Goal: Task Accomplishment & Management: Use online tool/utility

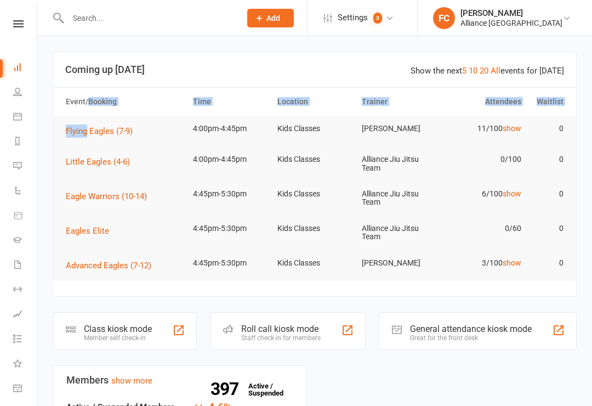
click at [85, 136] on button "Flying Eagles (7-9)" at bounding box center [103, 130] width 75 height 13
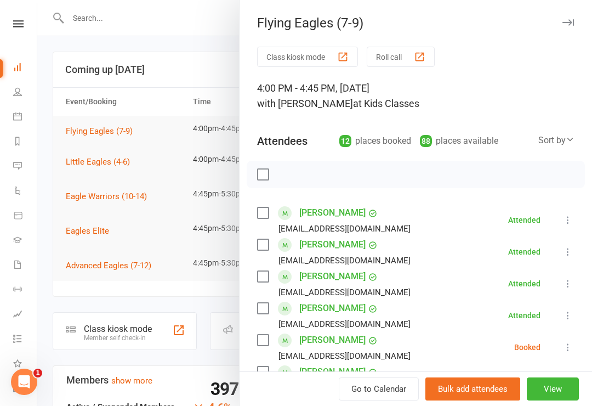
click at [283, 56] on button "Class kiosk mode" at bounding box center [307, 57] width 101 height 20
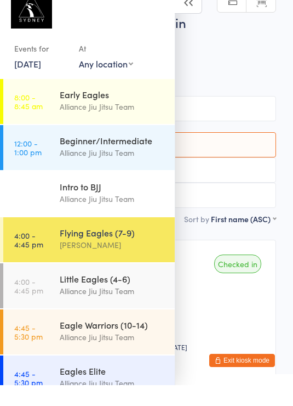
scroll to position [21, 0]
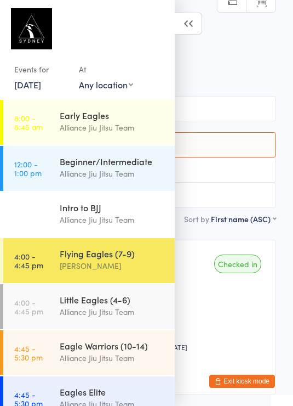
click at [190, 13] on icon at bounding box center [188, 24] width 27 height 22
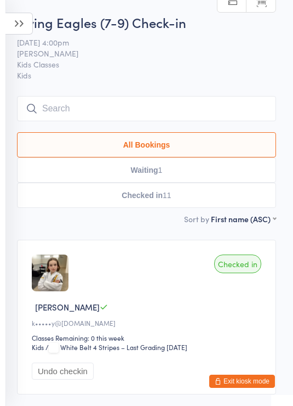
click at [25, 32] on icon at bounding box center [18, 24] width 27 height 22
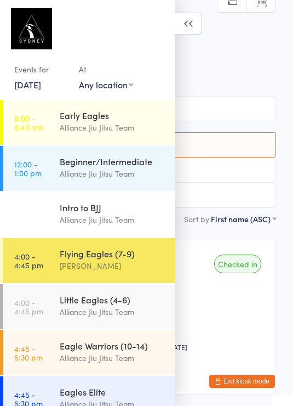
click at [260, 380] on button "Exit kiosk mode" at bounding box center [242, 380] width 66 height 13
click at [256, 384] on button "Exit kiosk mode" at bounding box center [242, 380] width 66 height 13
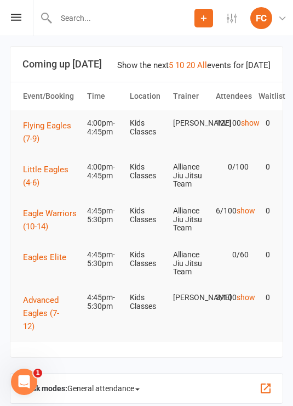
click at [44, 134] on button "Flying Eagles (7-9)" at bounding box center [50, 132] width 54 height 26
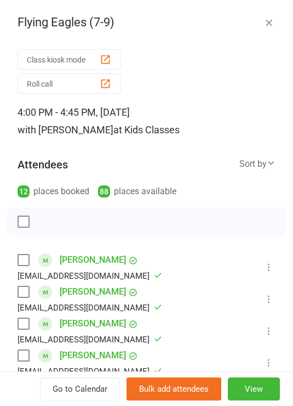
click at [100, 87] on div "button" at bounding box center [106, 84] width 12 height 12
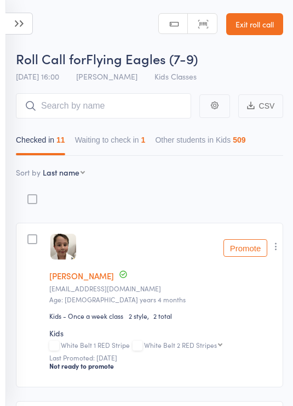
click at [138, 143] on button "Waiting to check in 1" at bounding box center [110, 142] width 71 height 25
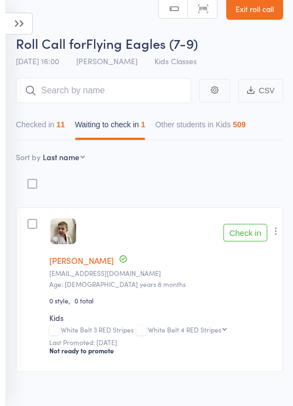
scroll to position [11, 0]
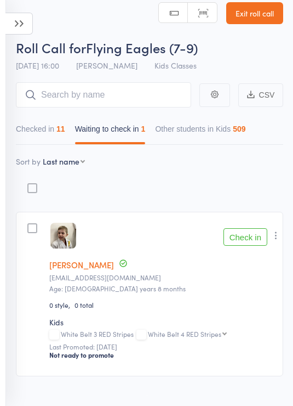
click at [253, 240] on button "Check in" at bounding box center [246, 237] width 44 height 18
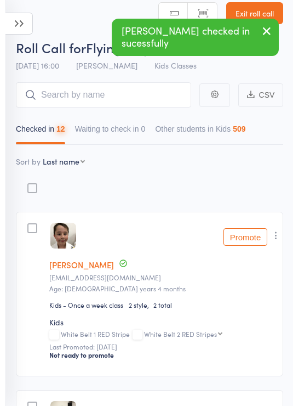
click at [53, 136] on button "Checked in 12" at bounding box center [40, 131] width 49 height 25
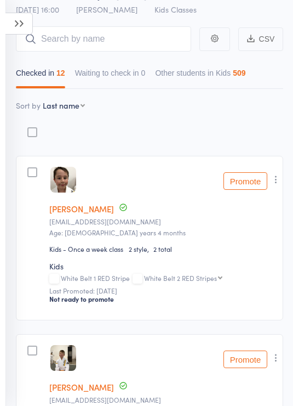
scroll to position [68, 0]
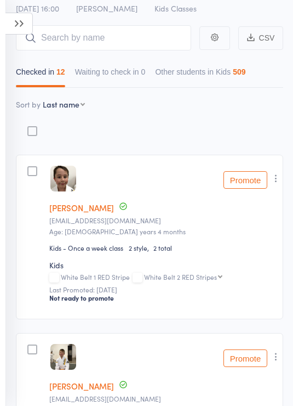
click at [75, 107] on select "First name Last name Birthday [DATE]? Behind on payments? Check in time Next pa…" at bounding box center [64, 104] width 42 height 11
select select "10"
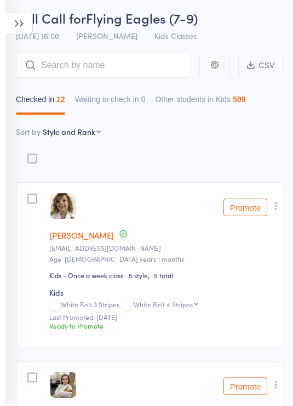
scroll to position [0, 0]
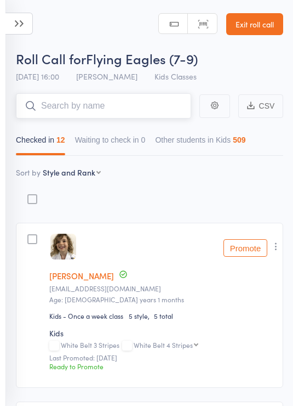
click at [128, 112] on input "search" at bounding box center [103, 105] width 175 height 25
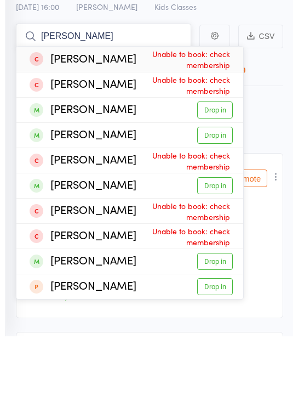
type input "Ethan"
click at [219, 171] on link "Drop in" at bounding box center [215, 179] width 36 height 17
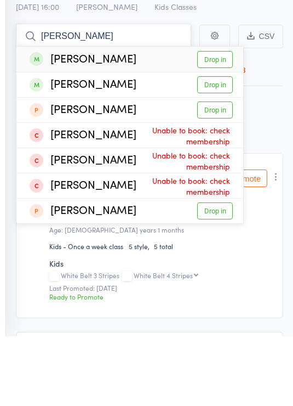
type input "Nate m"
click at [220, 121] on link "Drop in" at bounding box center [215, 129] width 36 height 17
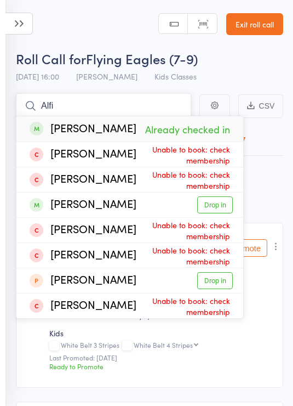
type input "Alfi"
click at [264, 65] on div "Roll Call for Flying Eagles (7-9)" at bounding box center [149, 58] width 267 height 18
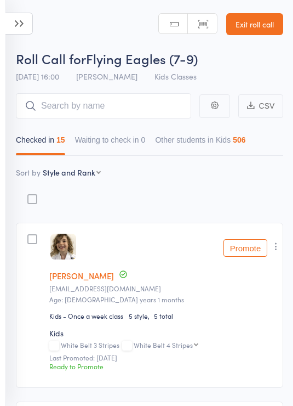
click at [128, 107] on input "search" at bounding box center [103, 105] width 175 height 25
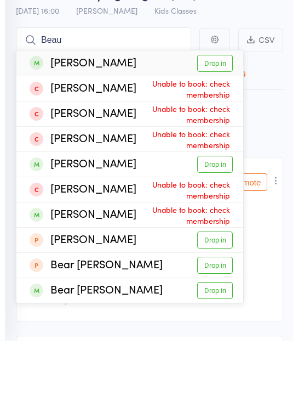
type input "Beau"
click at [219, 121] on link "Drop in" at bounding box center [215, 129] width 36 height 17
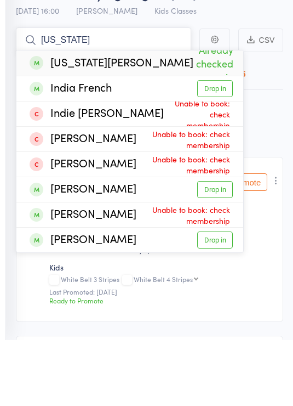
type input "Indiana"
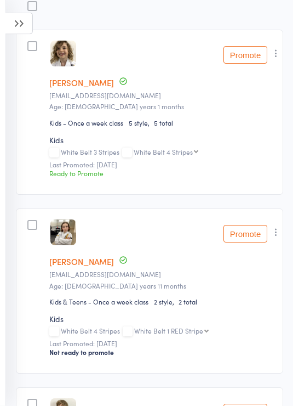
scroll to position [190, 0]
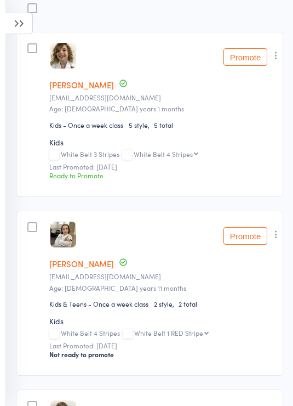
click at [251, 60] on button "Promote" at bounding box center [246, 58] width 44 height 18
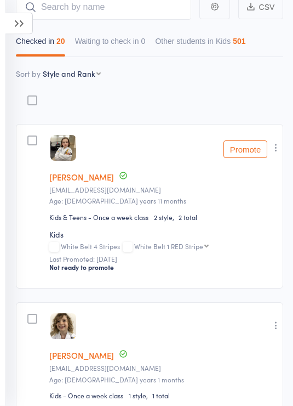
scroll to position [98, 0]
click at [99, 79] on select "First name Last name Birthday [DATE]? Behind on payments? Check in time Next pa…" at bounding box center [72, 74] width 58 height 11
select select "9"
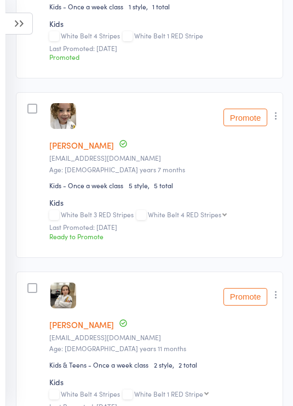
scroll to position [315, 0]
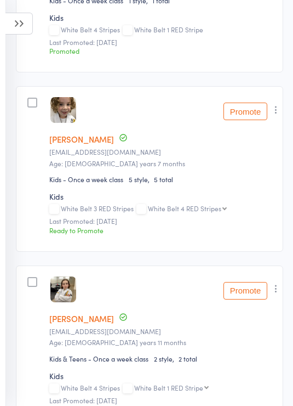
click at [247, 115] on button "Promote" at bounding box center [246, 111] width 44 height 18
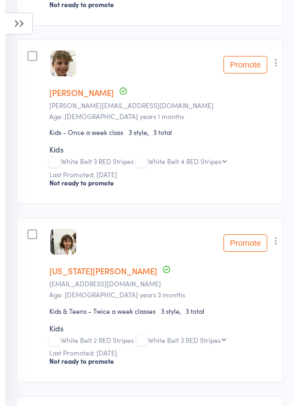
scroll to position [3045, 0]
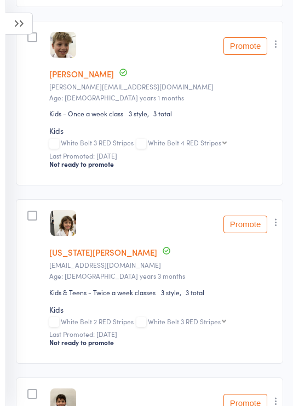
click at [252, 55] on button "Promote" at bounding box center [246, 46] width 44 height 18
